Goal: Find specific page/section: Find specific page/section

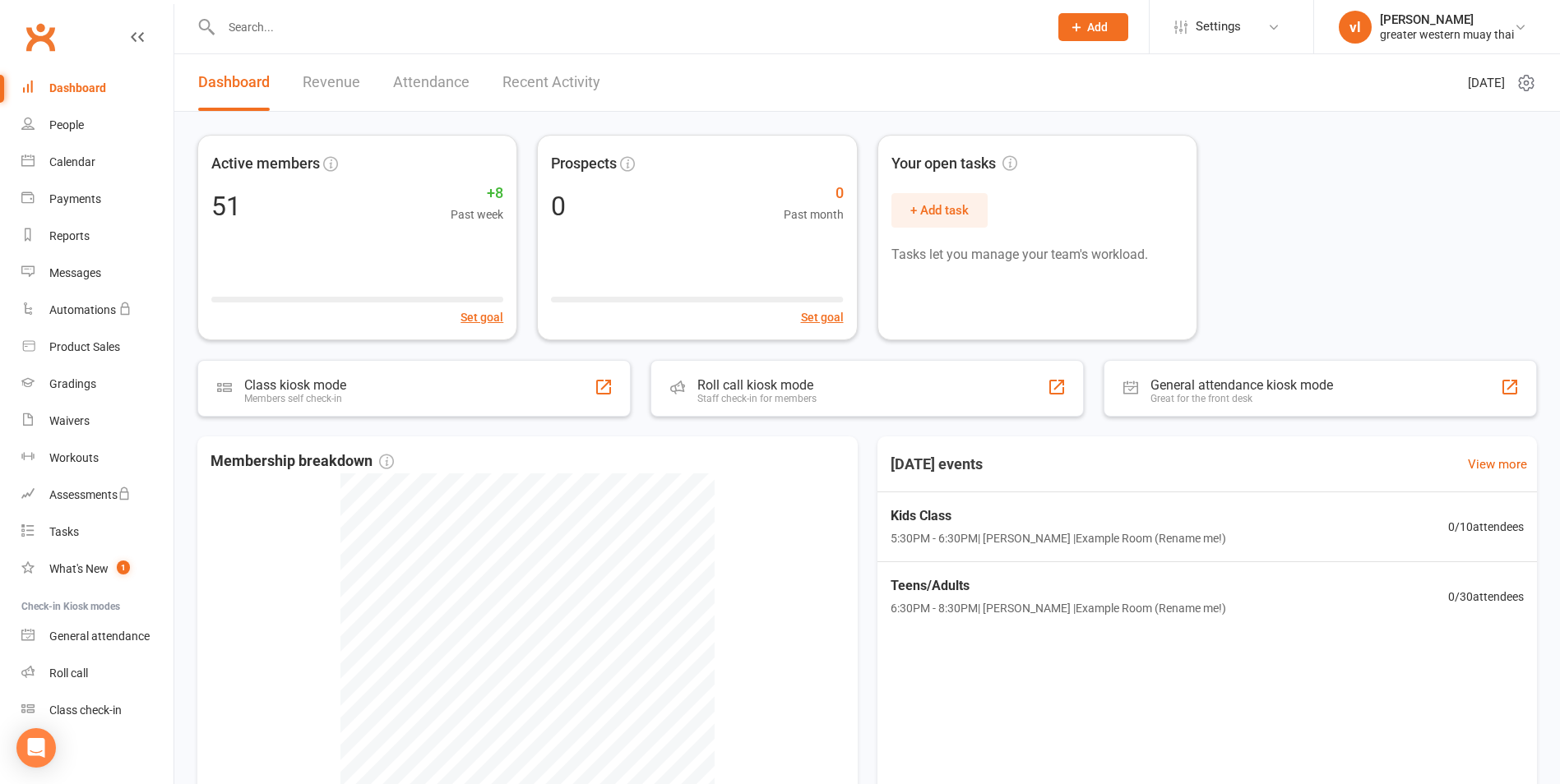
click at [328, 82] on link "Revenue" at bounding box center [331, 83] width 57 height 56
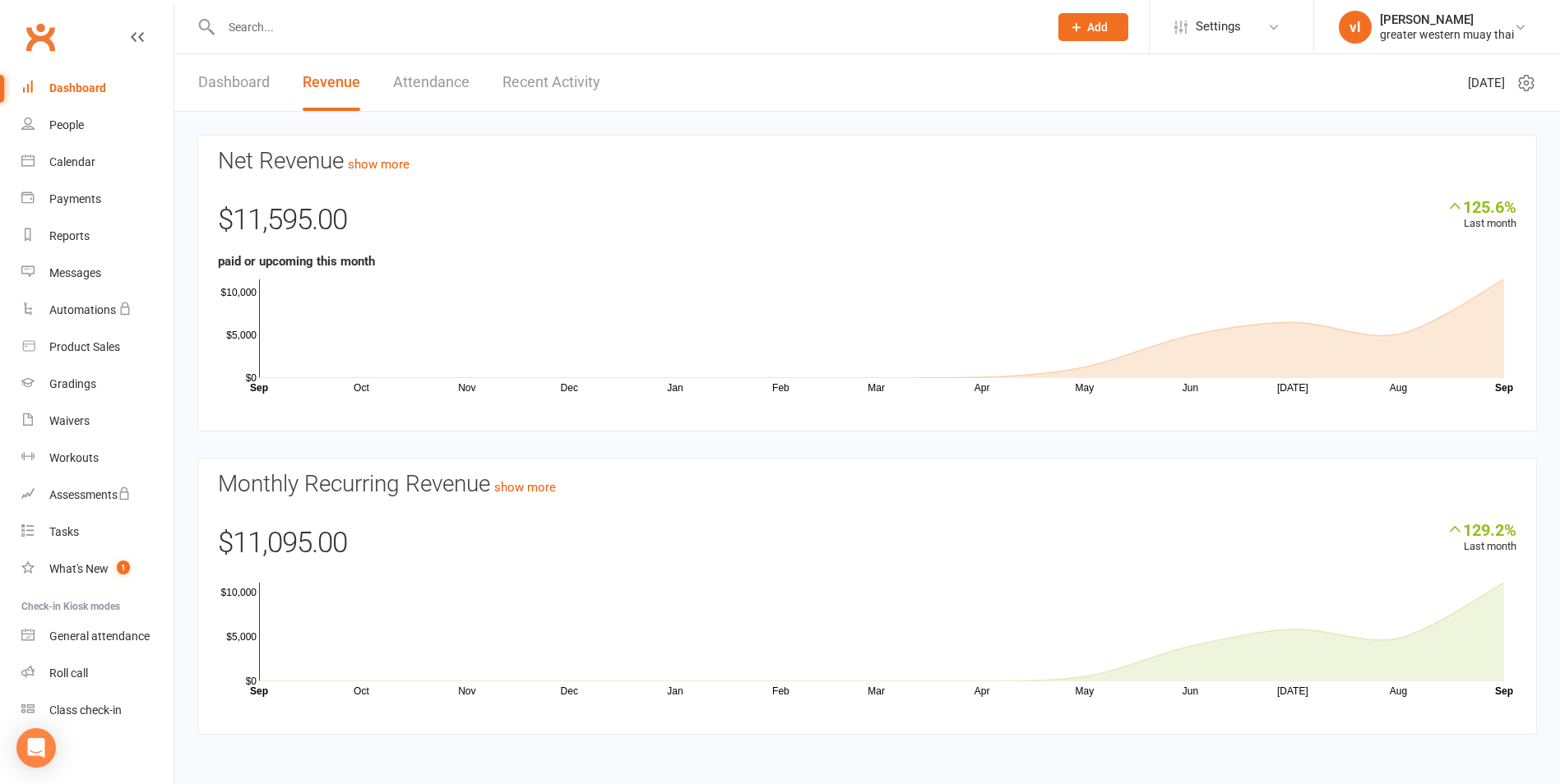
click at [420, 83] on link "Attendance" at bounding box center [432, 83] width 77 height 56
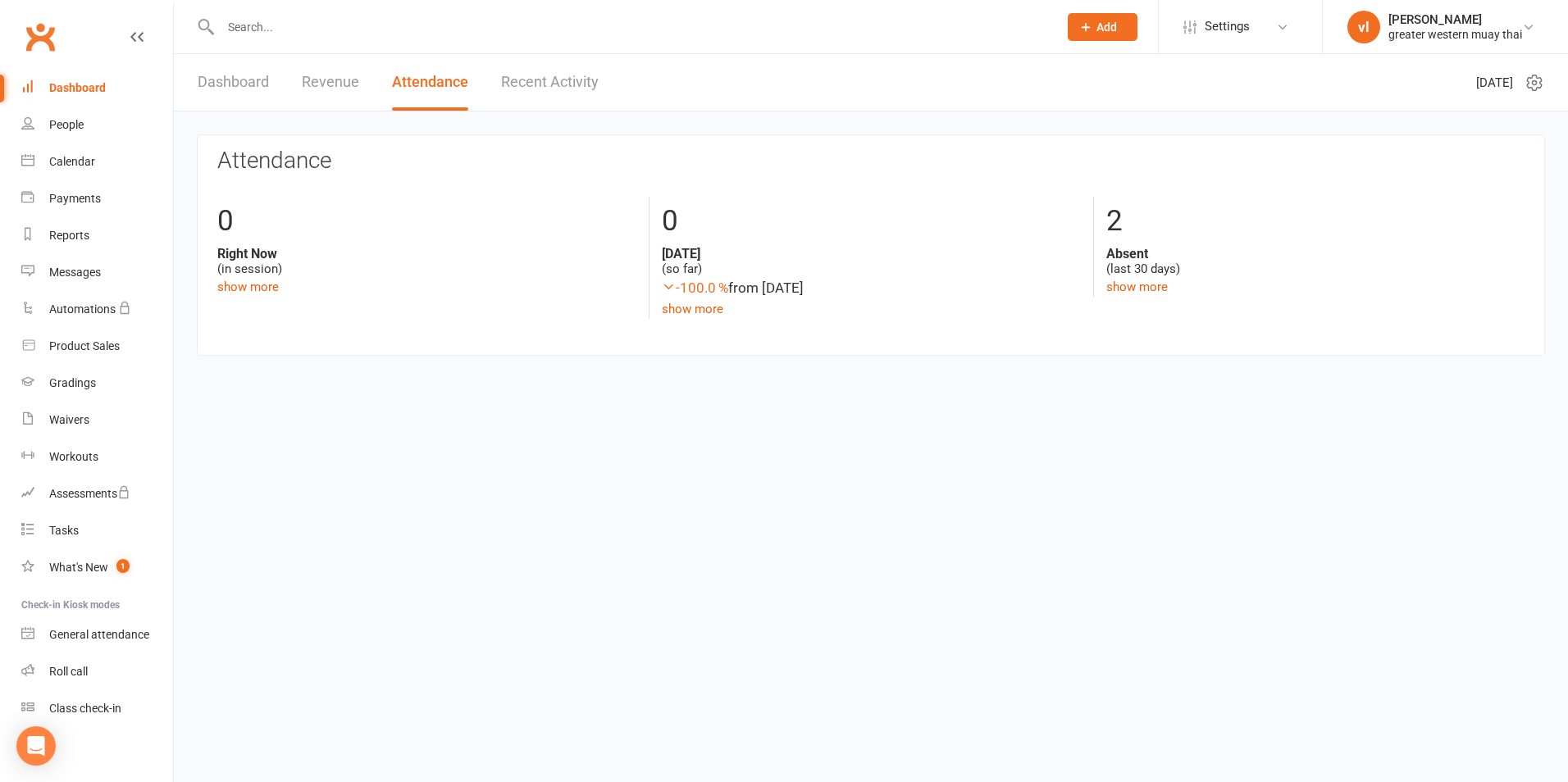
click at [250, 81] on link "Dashboard" at bounding box center [233, 82] width 71 height 56
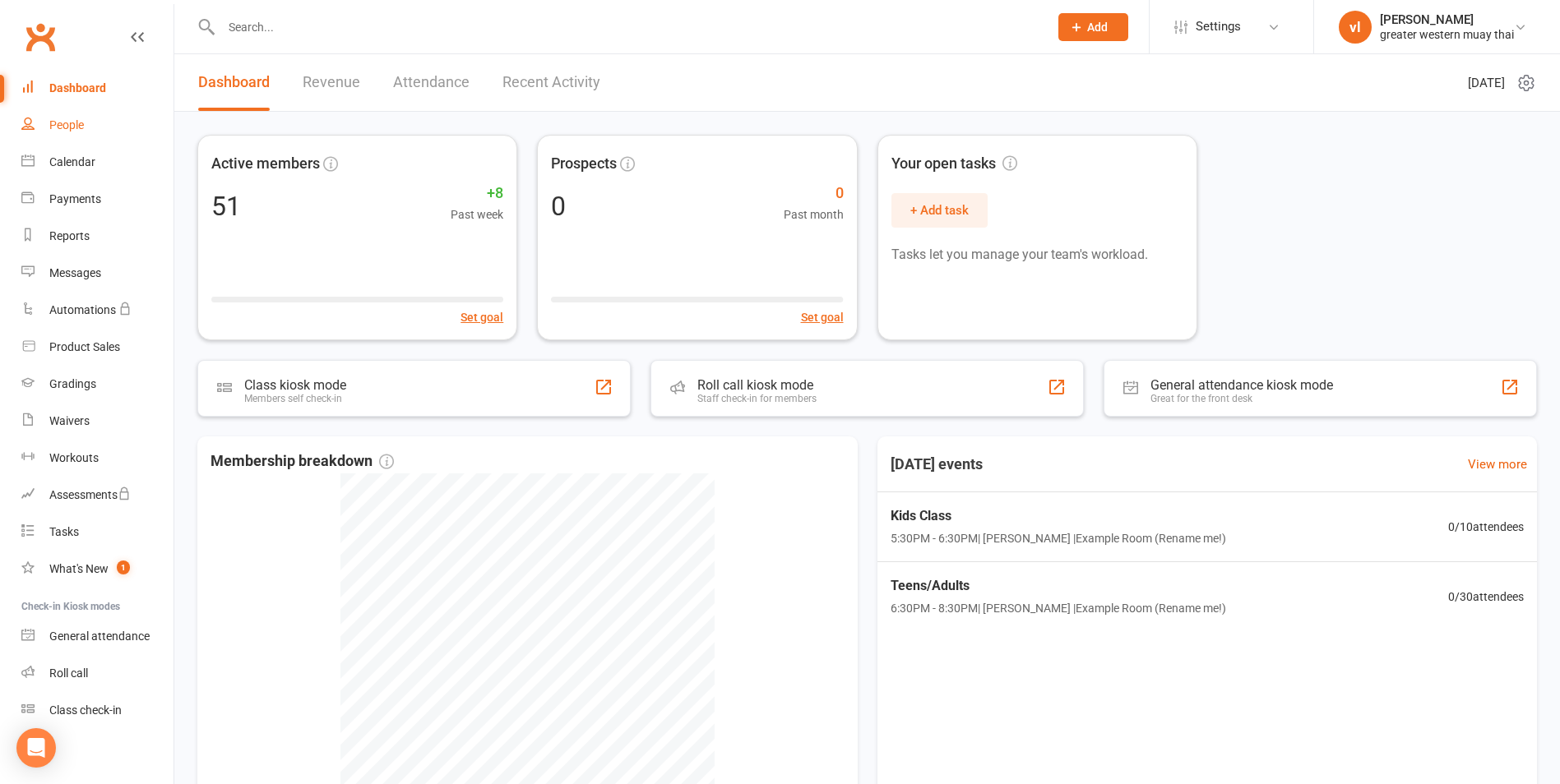
click at [79, 128] on div "People" at bounding box center [67, 125] width 35 height 13
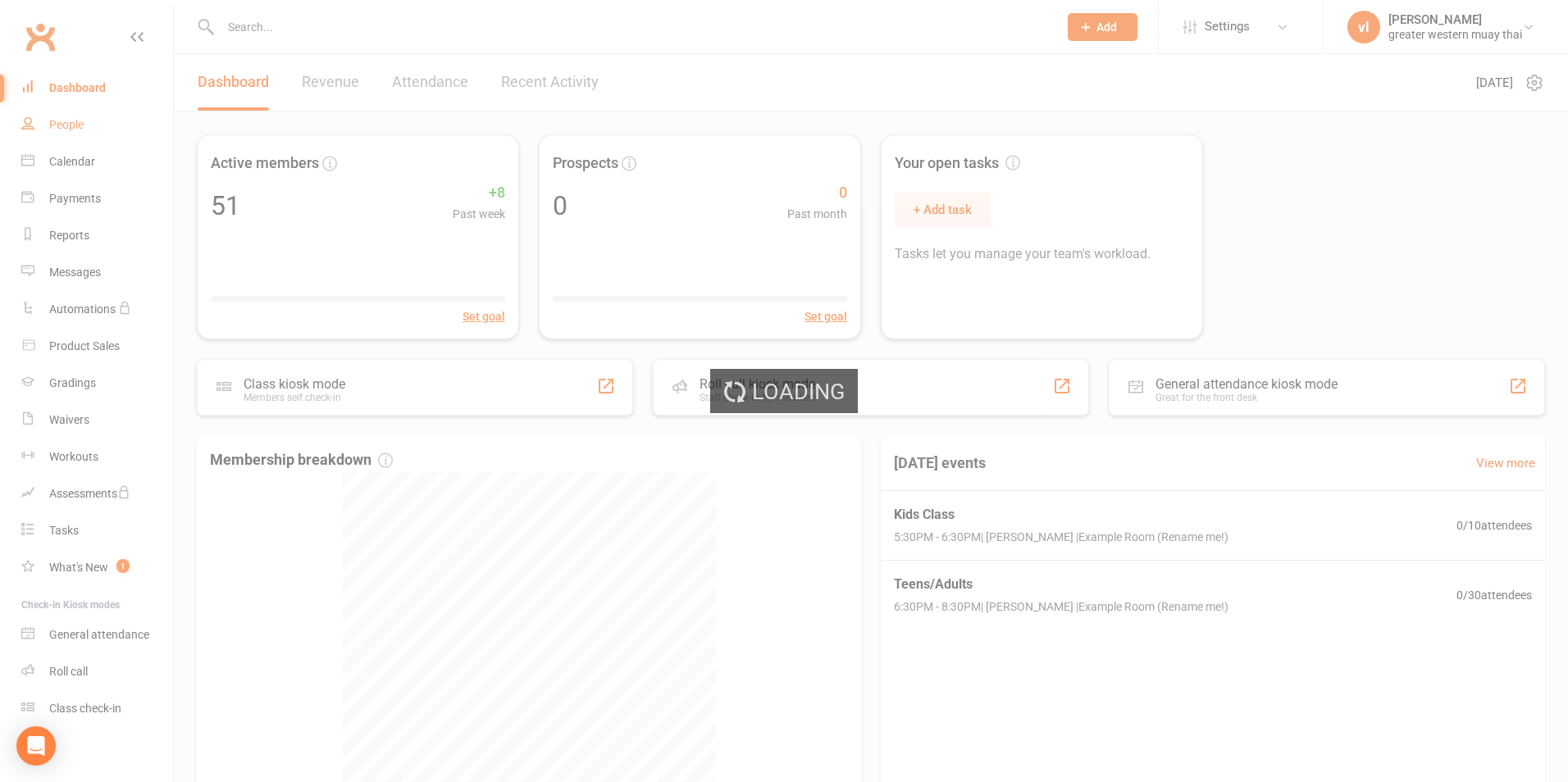
select select "25"
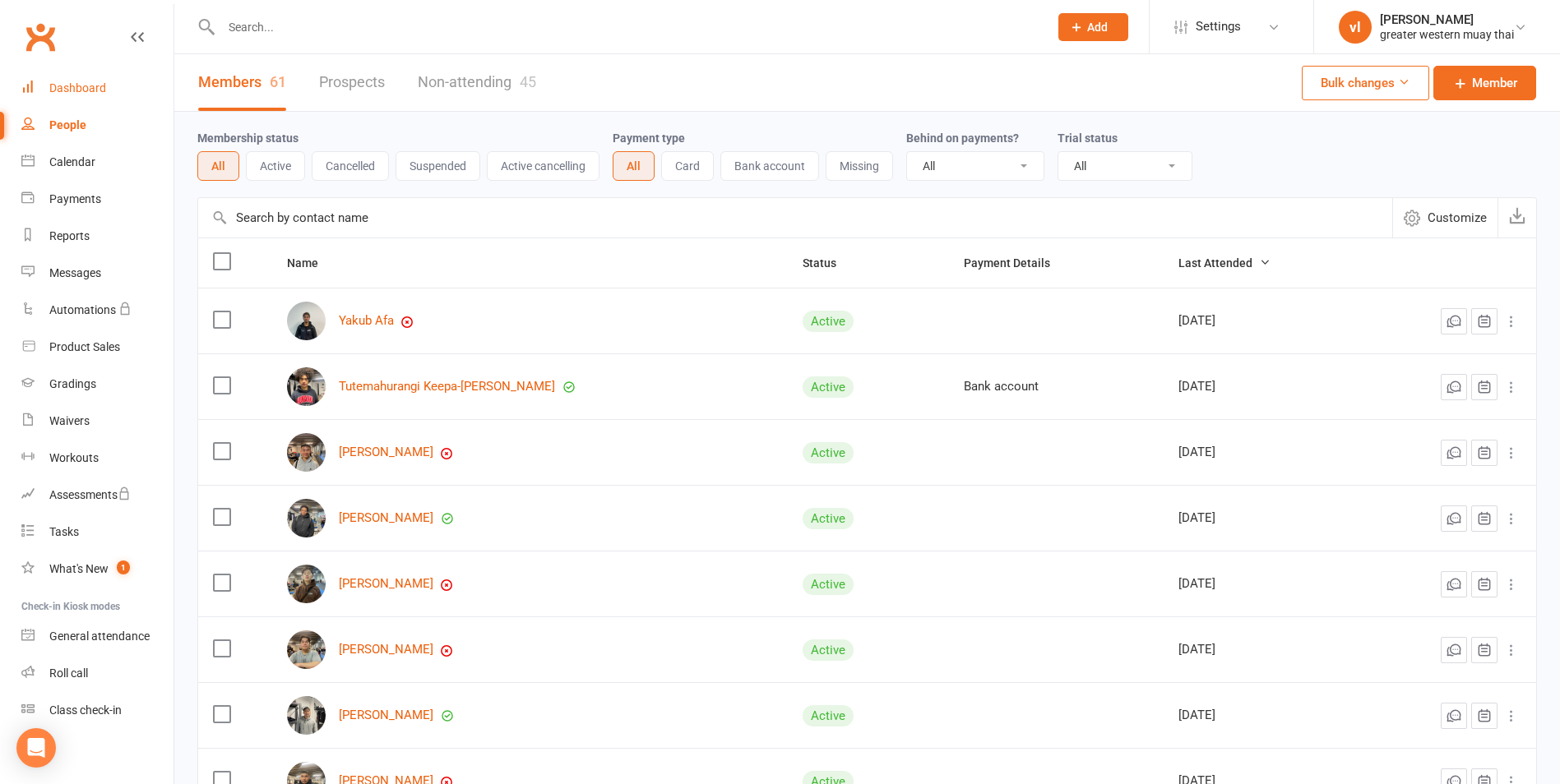
click at [67, 81] on link "Dashboard" at bounding box center [98, 87] width 152 height 37
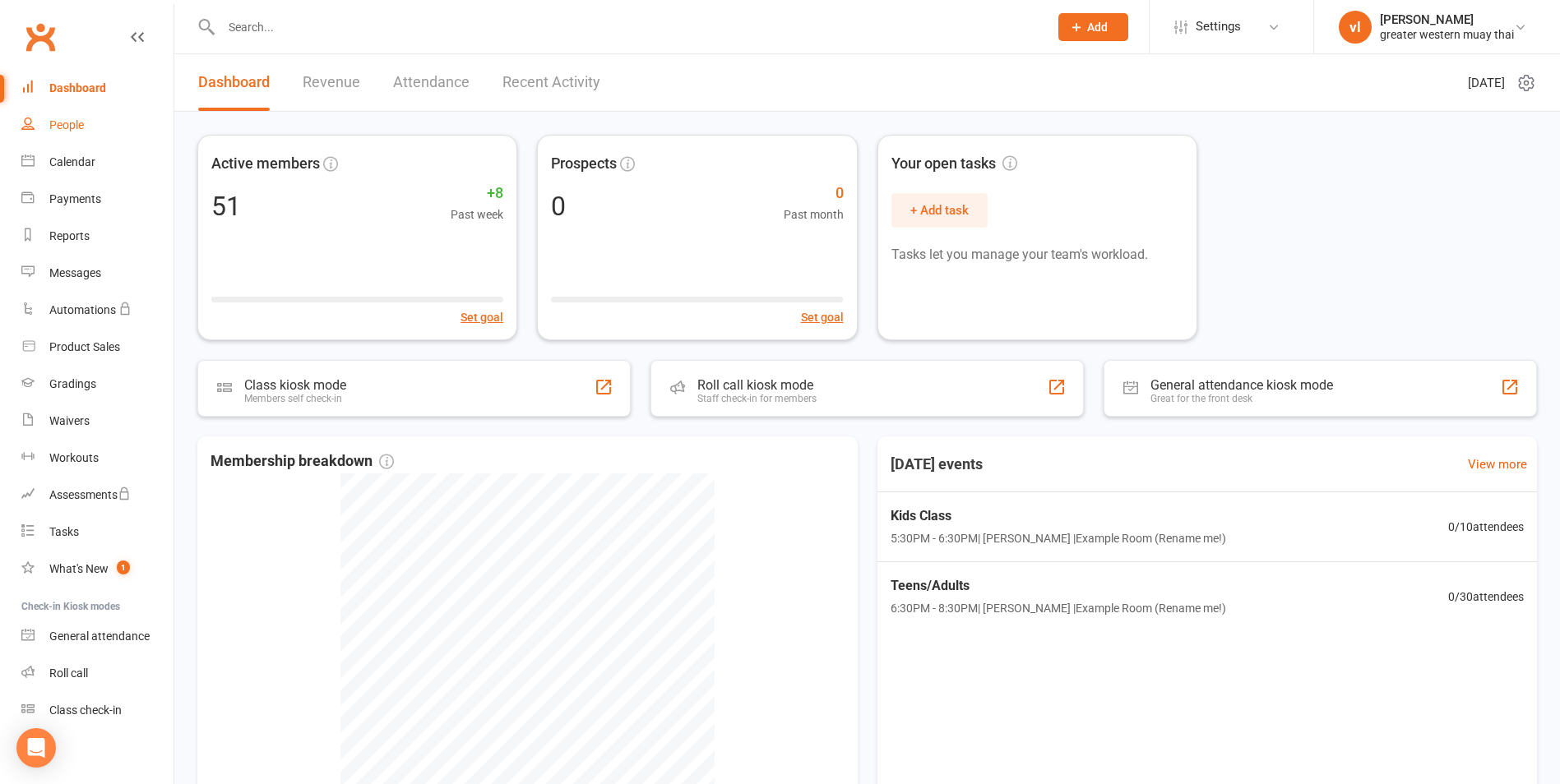
click at [76, 125] on div "People" at bounding box center [67, 125] width 35 height 13
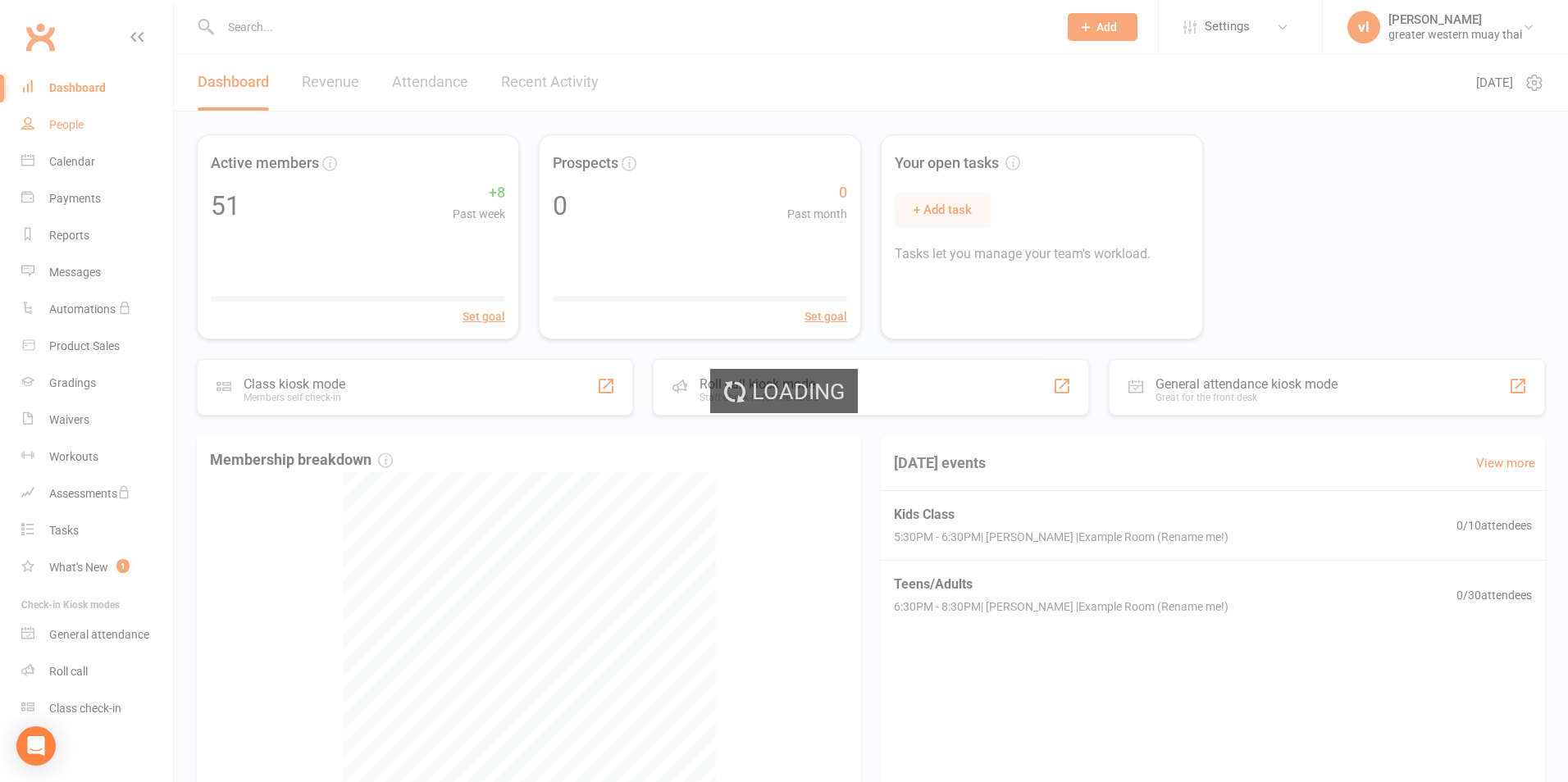
select select "25"
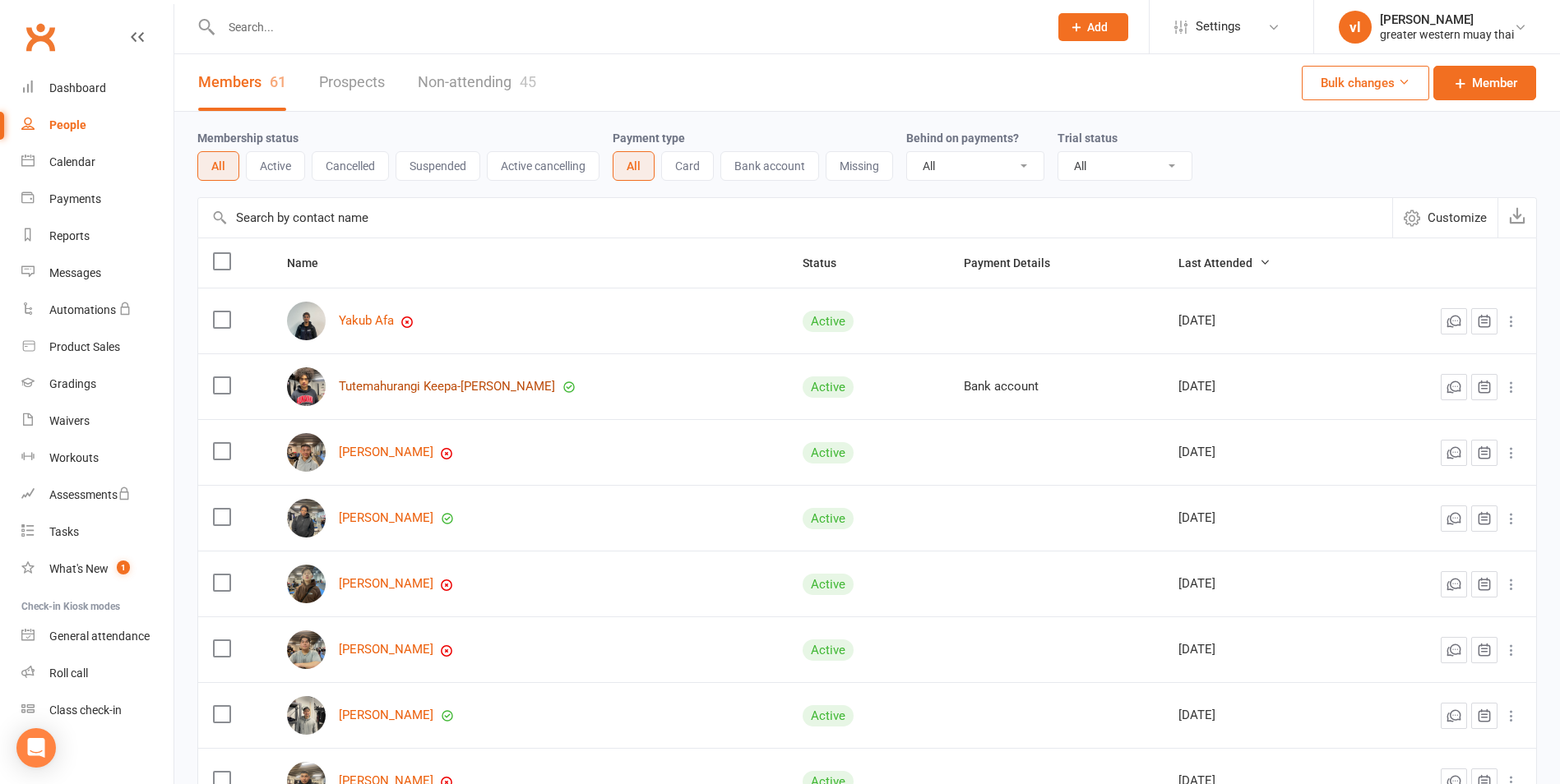
click at [398, 389] on link "Tutemahurangi Keepa-[PERSON_NAME]" at bounding box center [447, 386] width 216 height 14
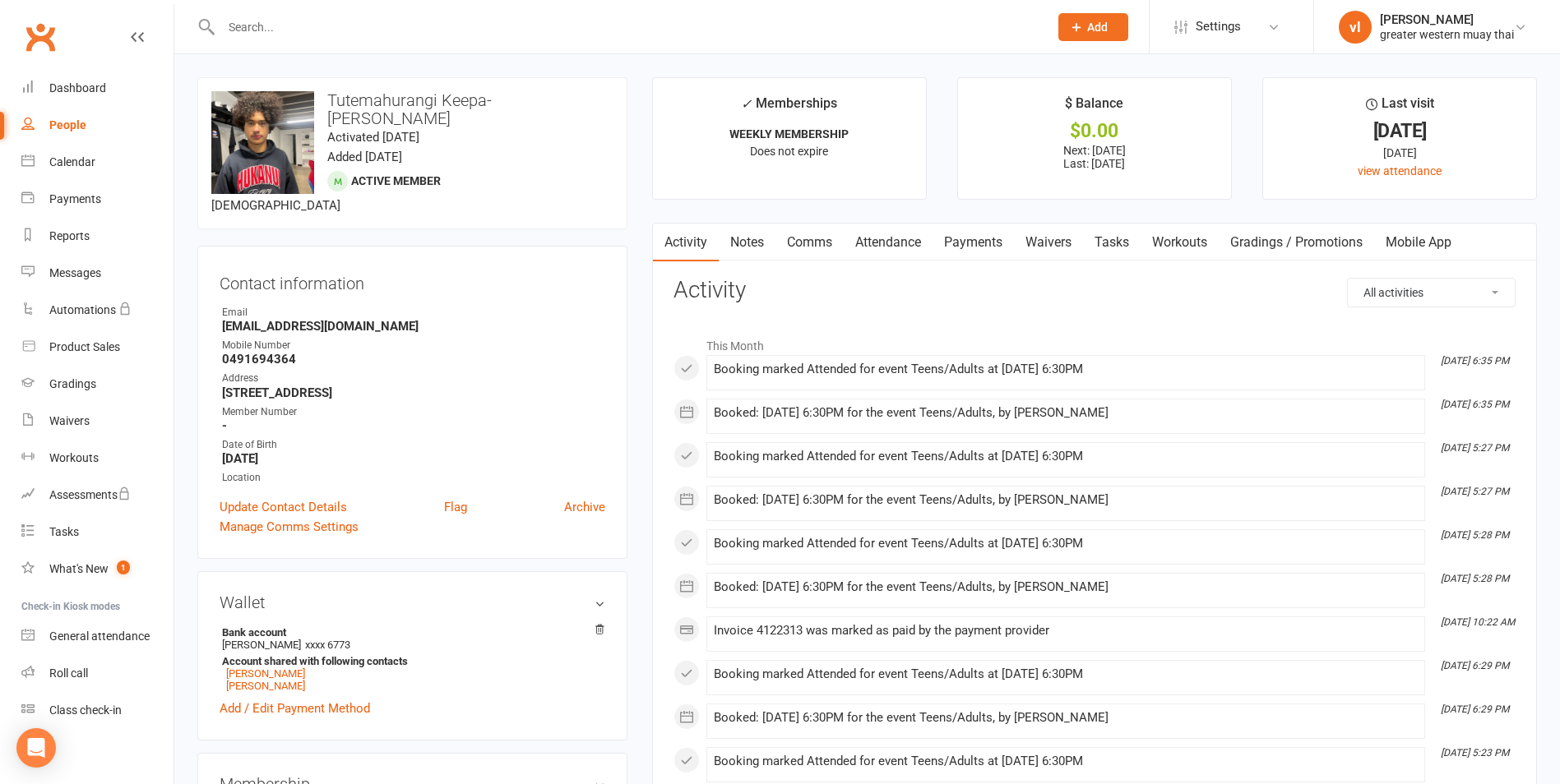
click at [969, 234] on link "Payments" at bounding box center [973, 242] width 82 height 38
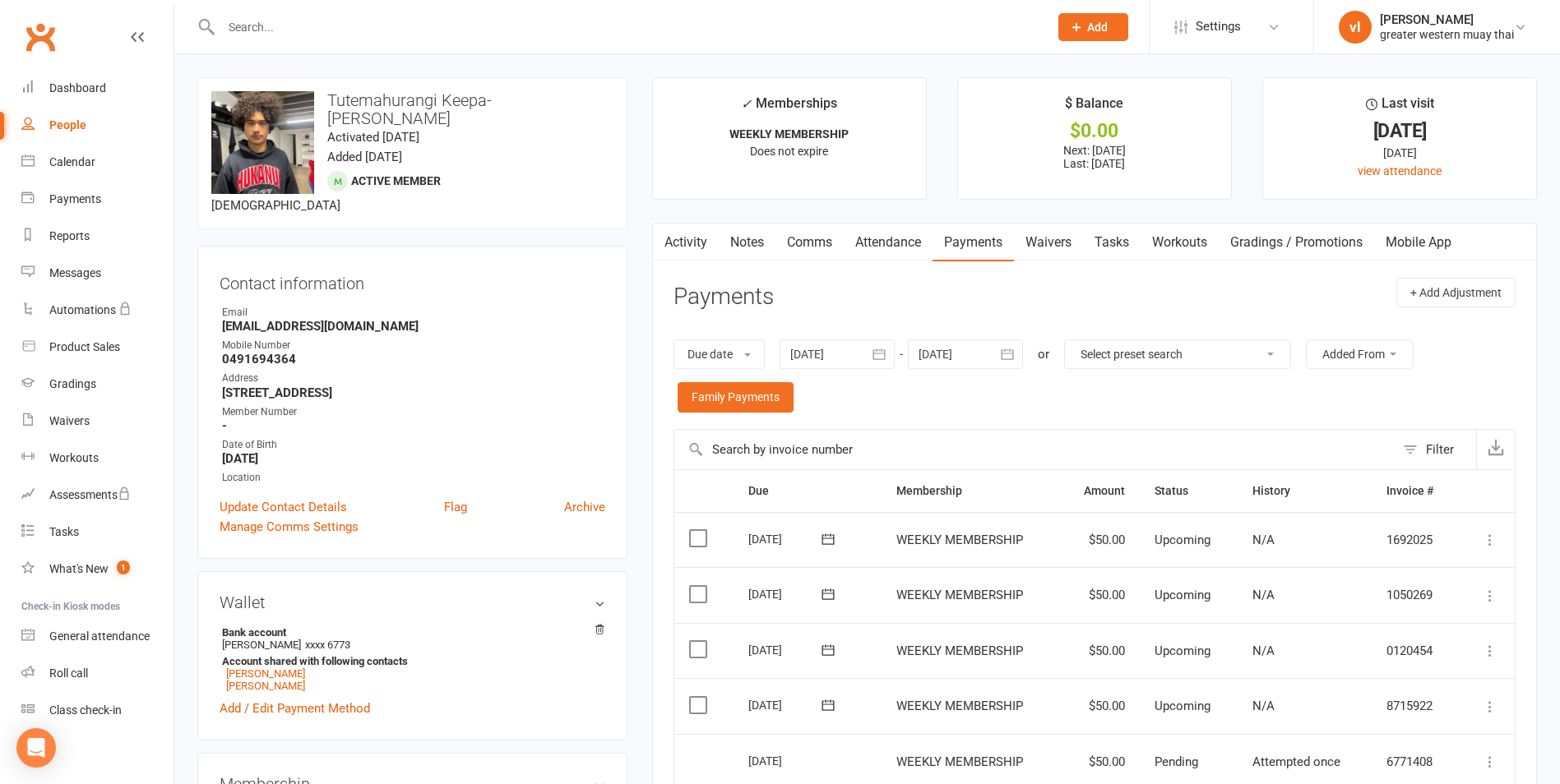
scroll to position [83, 0]
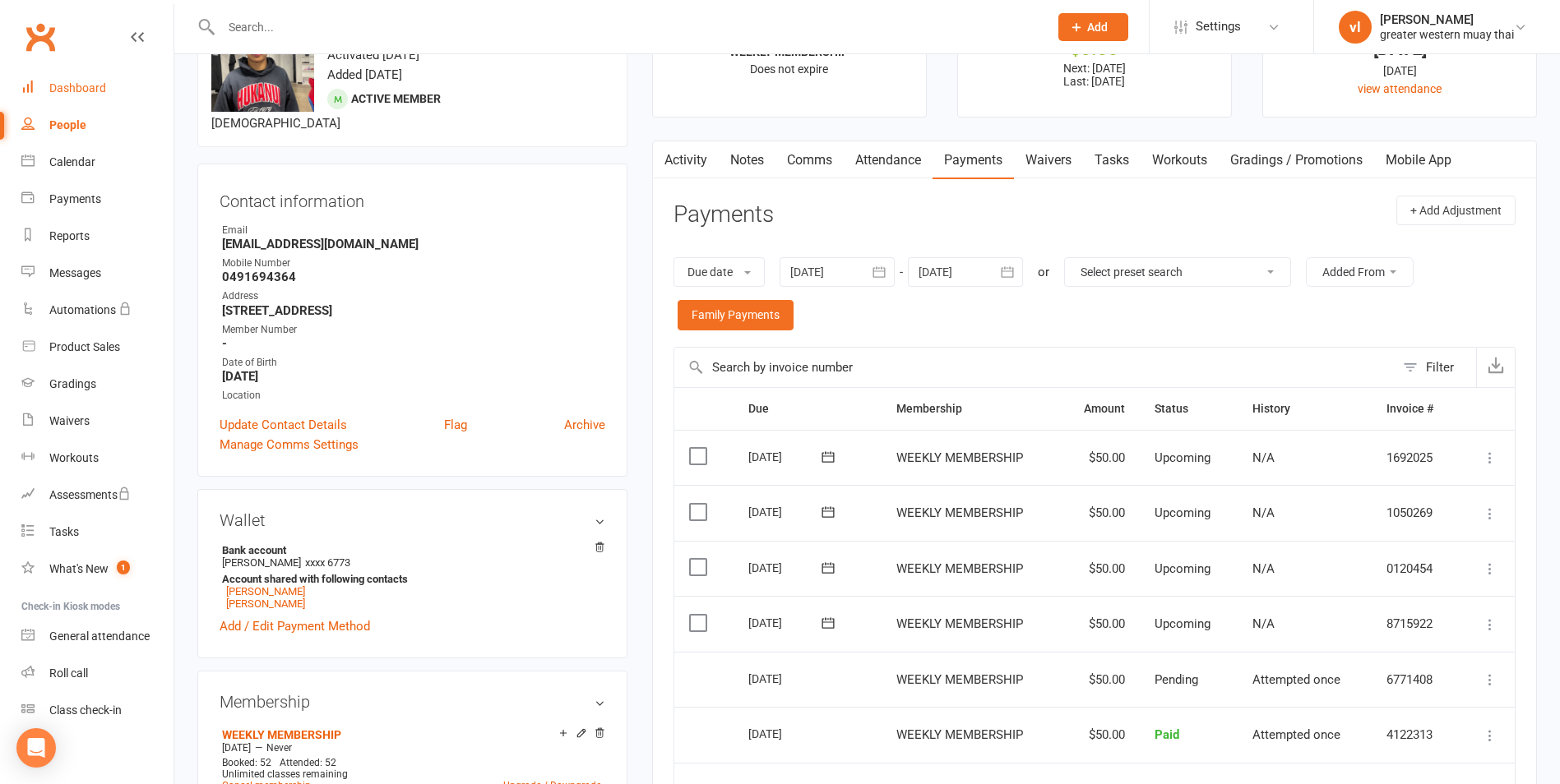
click at [58, 82] on div "Dashboard" at bounding box center [78, 88] width 56 height 13
